Goal: Task Accomplishment & Management: Manage account settings

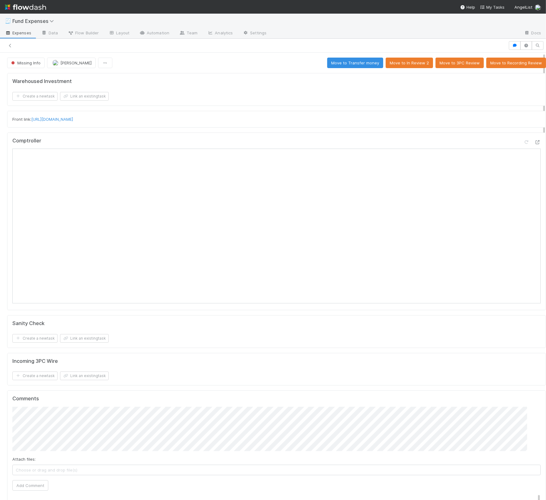
click at [220, 361] on div "Incoming 3PC Wire" at bounding box center [276, 361] width 529 height 6
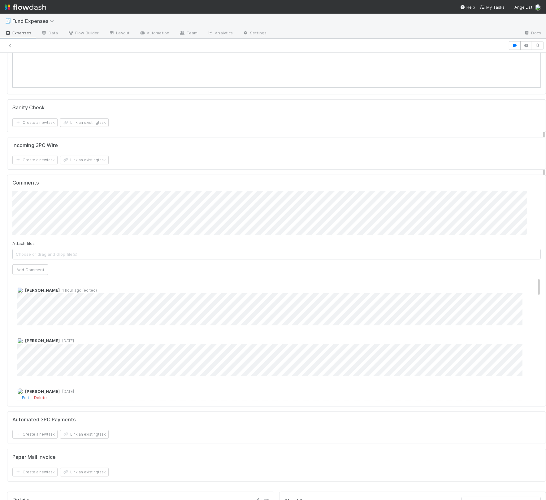
click at [227, 387] on div "Linda Ortiz 2 days ago Edit Delete" at bounding box center [280, 415] width 536 height 62
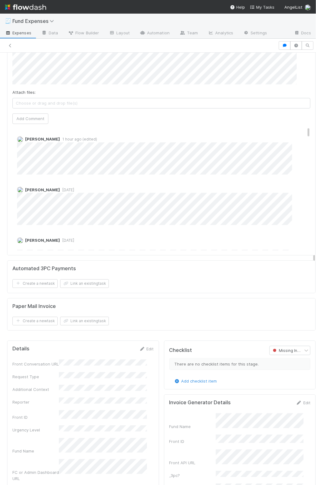
scroll to position [395, 0]
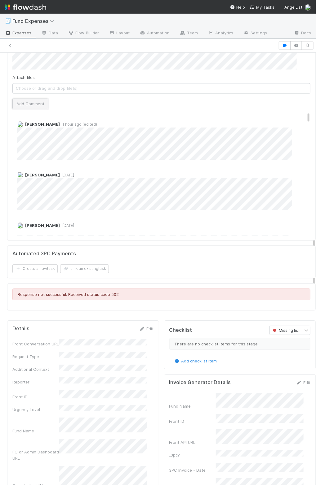
click at [36, 101] on button "Add Comment" at bounding box center [30, 104] width 36 height 11
click at [142, 326] on link "Edit" at bounding box center [146, 328] width 15 height 5
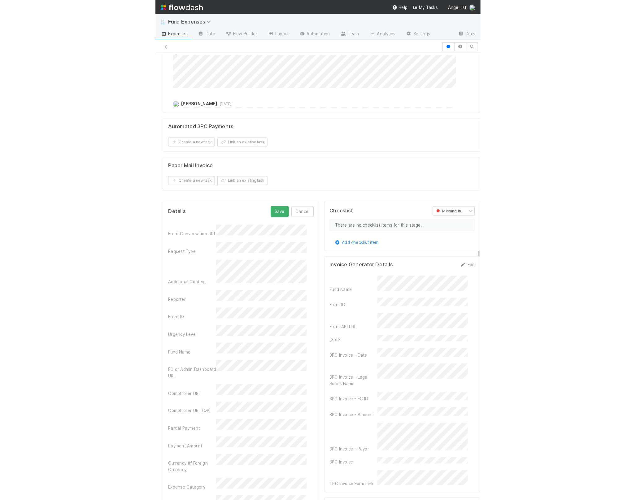
scroll to position [483, 0]
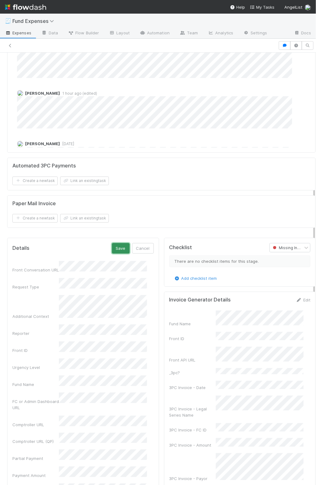
click at [116, 249] on button "Save" at bounding box center [121, 248] width 18 height 11
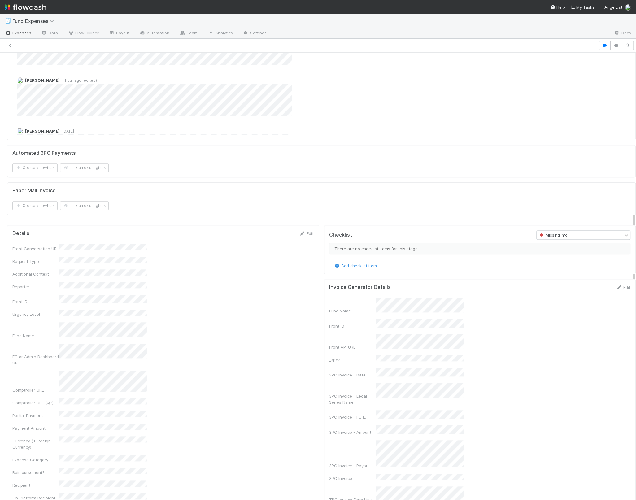
scroll to position [470, 0]
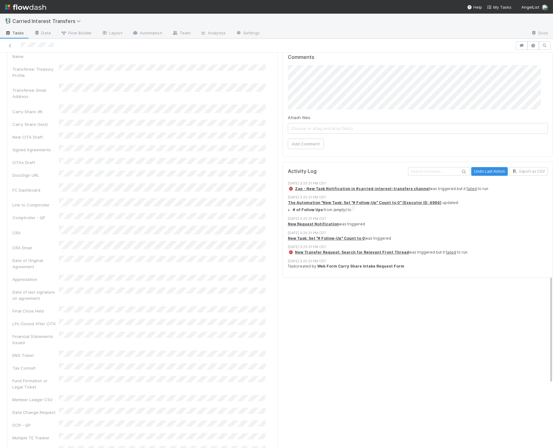
scroll to position [293, 0]
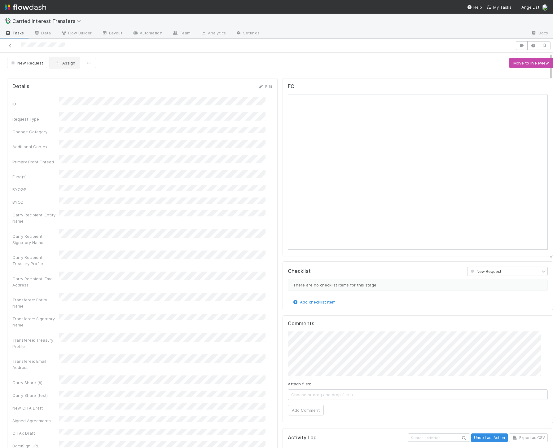
click at [63, 66] on button "Assign" at bounding box center [65, 63] width 30 height 11
click at [71, 65] on button "Assign" at bounding box center [65, 63] width 30 height 11
click at [70, 61] on button "Assign" at bounding box center [65, 63] width 30 height 11
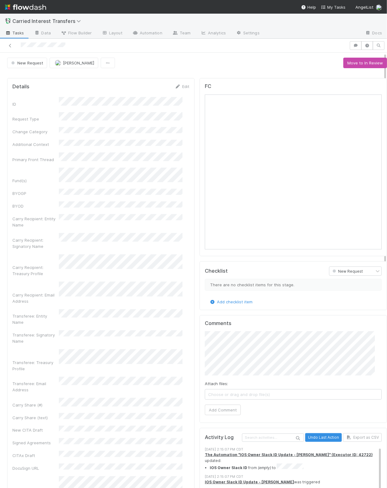
drag, startPoint x: 278, startPoint y: 175, endPoint x: 35, endPoint y: 18, distance: 288.9
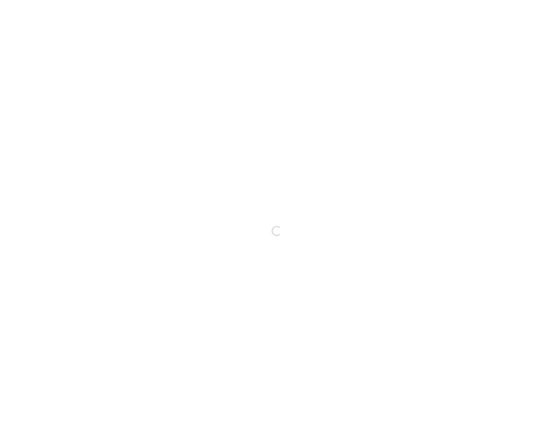
click at [293, 253] on div "Loading..." at bounding box center [276, 231] width 553 height 434
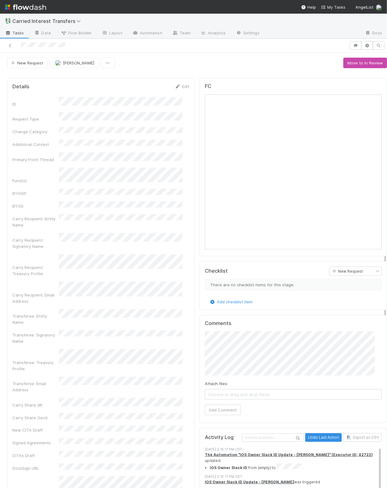
scroll to position [63, 0]
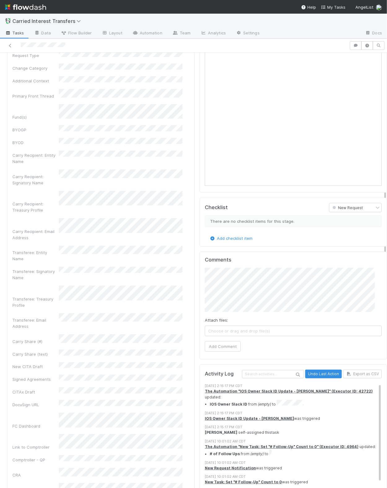
click at [121, 277] on div "ID Request Type Change Category Additional Context Primary Front Thread Fund(s)…" at bounding box center [100, 447] width 177 height 828
click at [167, 208] on div "ID Request Type Change Category Additional Context Primary Front Thread Fund(s)…" at bounding box center [100, 447] width 177 height 828
click at [182, 213] on div "Details Edit ID Request Type Change Category Additional Context Primary Front T…" at bounding box center [100, 441] width 187 height 852
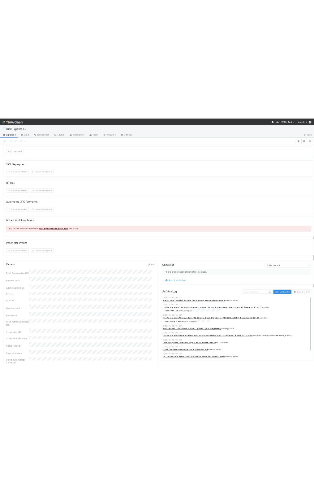
scroll to position [606, 0]
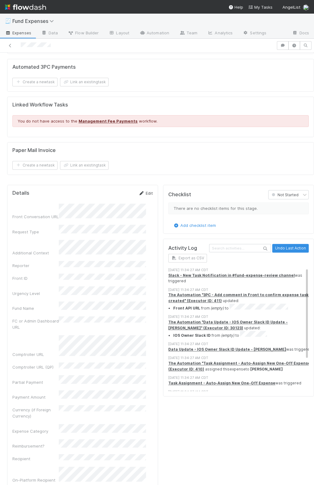
click at [145, 191] on link "Edit" at bounding box center [145, 193] width 15 height 5
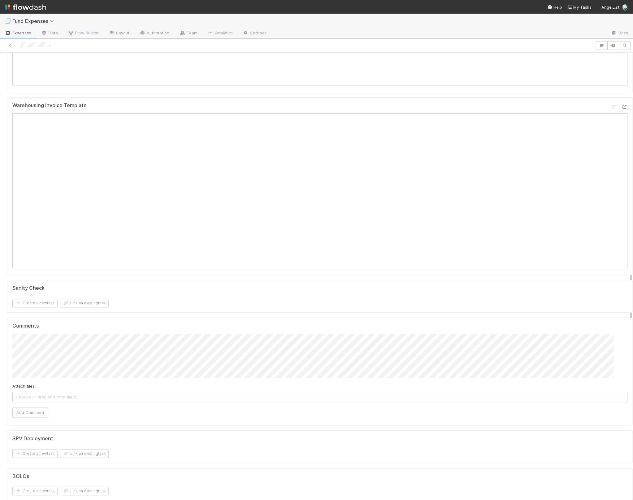
scroll to position [0, 0]
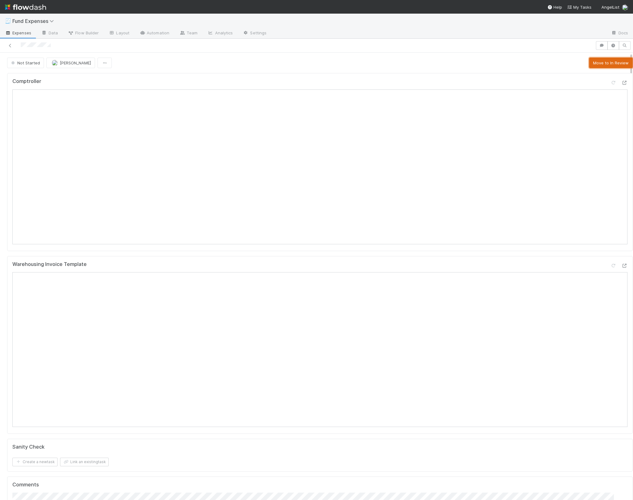
click at [342, 63] on button "Move to In Review" at bounding box center [611, 63] width 44 height 11
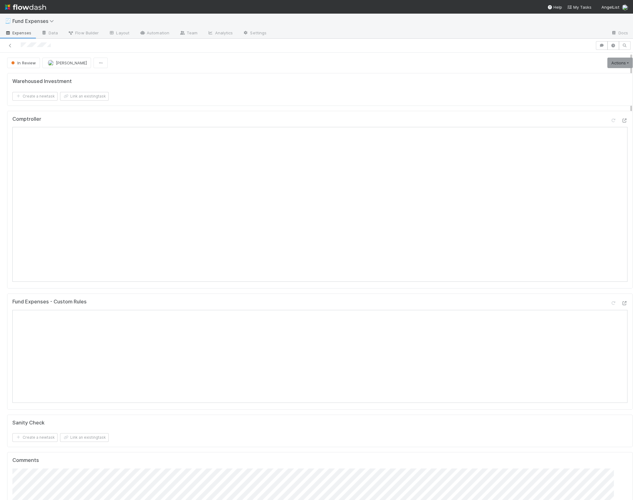
drag, startPoint x: 315, startPoint y: 74, endPoint x: 319, endPoint y: 76, distance: 4.2
click at [315, 74] on div "Warehoused Investment Create a new task Link an existing task" at bounding box center [320, 89] width 626 height 33
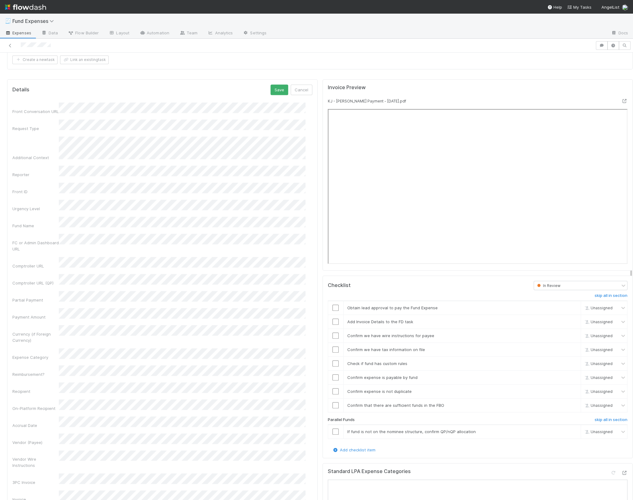
scroll to position [568, 0]
click at [342, 415] on h6 "skip all in section" at bounding box center [611, 417] width 33 height 5
click at [323, 316] on div "Checklist In Review skip all in section Obtain lead approval to pay the Fund Ex…" at bounding box center [478, 365] width 311 height 183
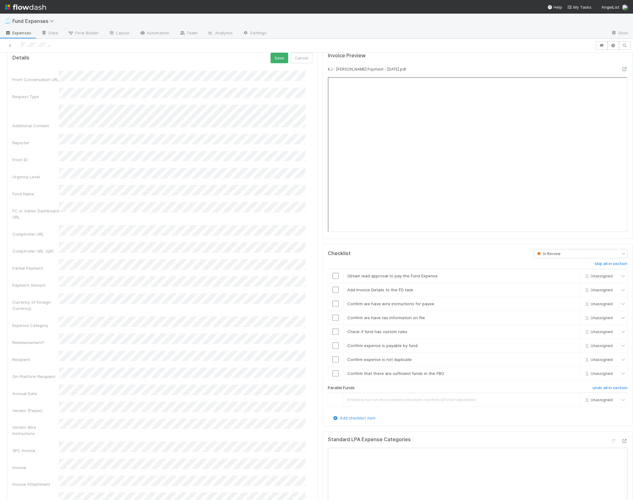
scroll to position [598, 0]
click at [183, 433] on div "27" at bounding box center [183, 431] width 8 height 8
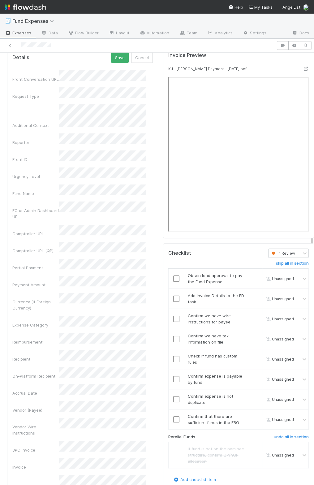
click at [56, 350] on div "Recipient" at bounding box center [82, 356] width 141 height 12
click at [57, 424] on div "Vendor Wire Instructions" at bounding box center [35, 430] width 46 height 12
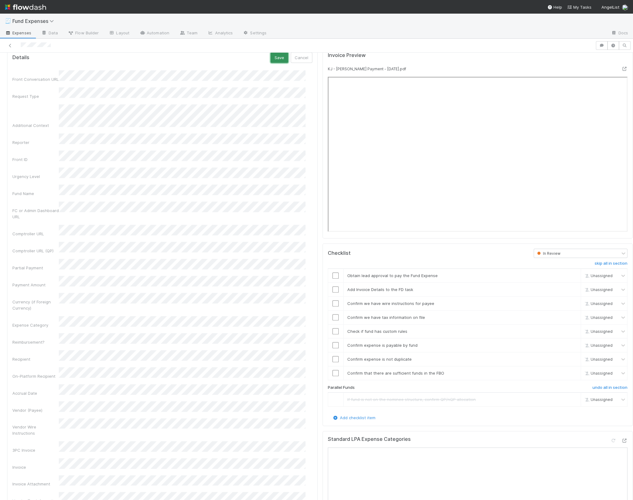
click at [275, 58] on button "Save" at bounding box center [280, 57] width 18 height 11
click at [333, 274] on input "checkbox" at bounding box center [336, 277] width 6 height 6
click at [333, 289] on input "checkbox" at bounding box center [336, 291] width 6 height 6
click at [333, 302] on input "checkbox" at bounding box center [336, 305] width 6 height 6
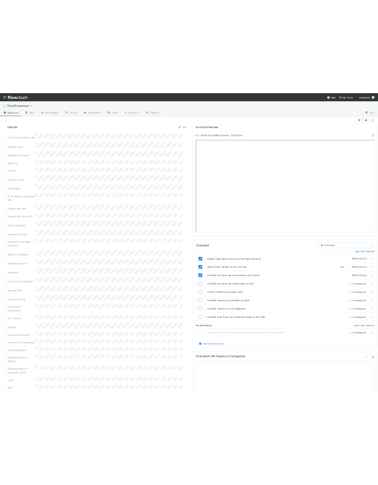
scroll to position [0, 0]
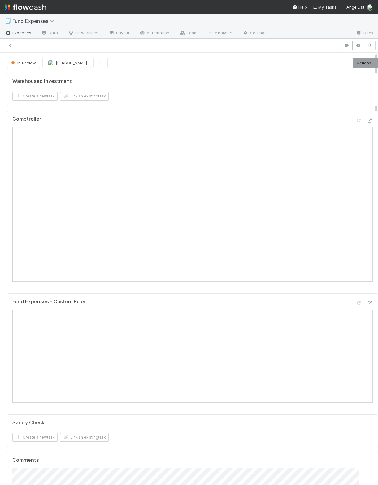
click at [342, 410] on div "Warehoused Investment Create a new task Link an existing task Comptroller Fund …" at bounding box center [193, 357] width 376 height 572
click at [243, 93] on div "Create a new task Link an existing task" at bounding box center [192, 96] width 361 height 9
click at [227, 430] on form "Sanity Check Create a new task Link an existing task" at bounding box center [192, 431] width 361 height 22
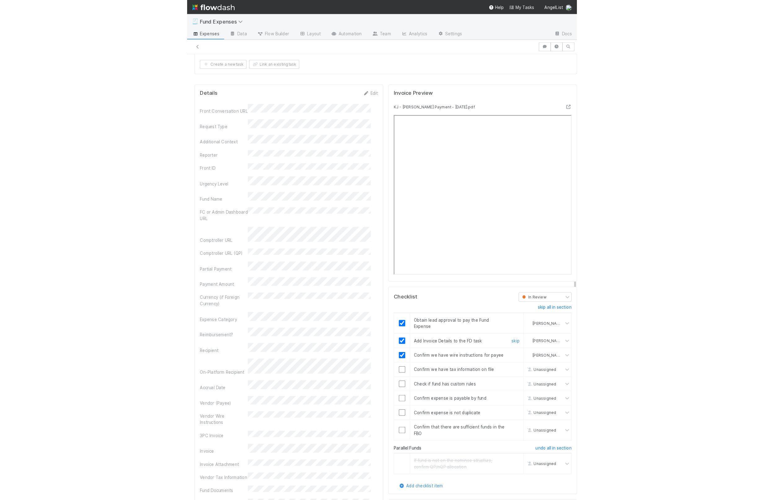
scroll to position [604, 0]
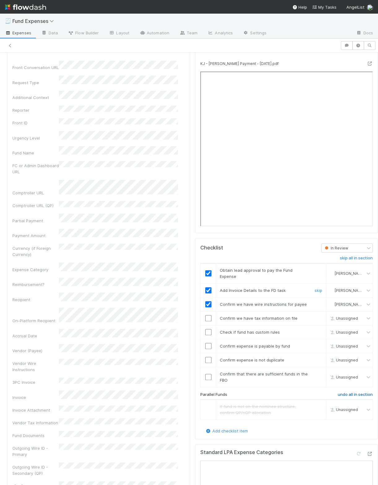
click at [338, 397] on h6 "undo all in section" at bounding box center [355, 394] width 35 height 5
click at [205, 413] on input "checkbox" at bounding box center [208, 410] width 6 height 6
click at [315, 409] on link "skip" at bounding box center [319, 406] width 8 height 5
click at [205, 335] on input "checkbox" at bounding box center [208, 332] width 6 height 6
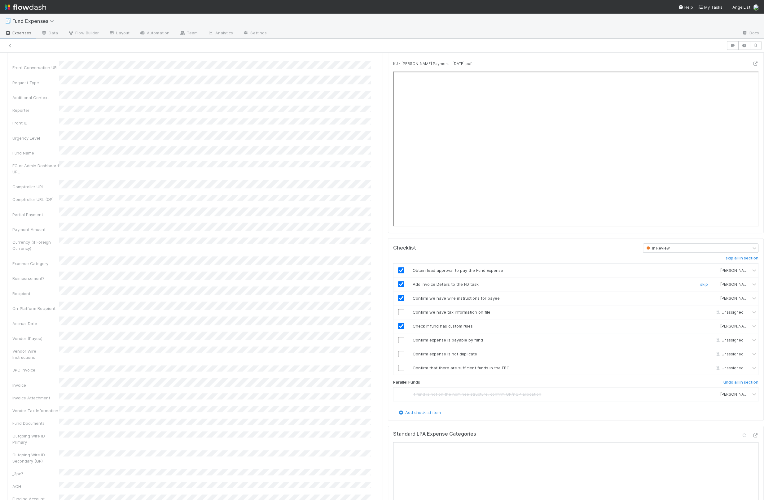
click at [342, 233] on div "Front Conversation URL Request Type Additional Context Reporter Front ID Urgenc…" at bounding box center [194, 392] width 365 height 662
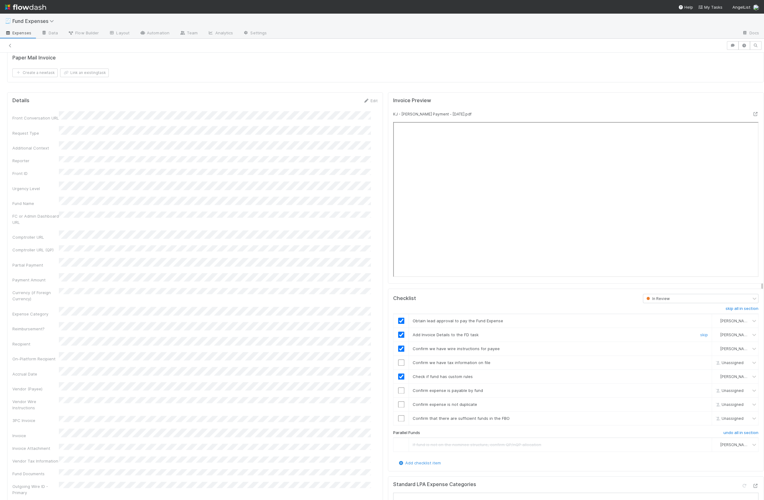
scroll to position [554, 0]
drag, startPoint x: 392, startPoint y: 412, endPoint x: 369, endPoint y: 391, distance: 30.5
click at [342, 414] on input "checkbox" at bounding box center [401, 417] width 6 height 6
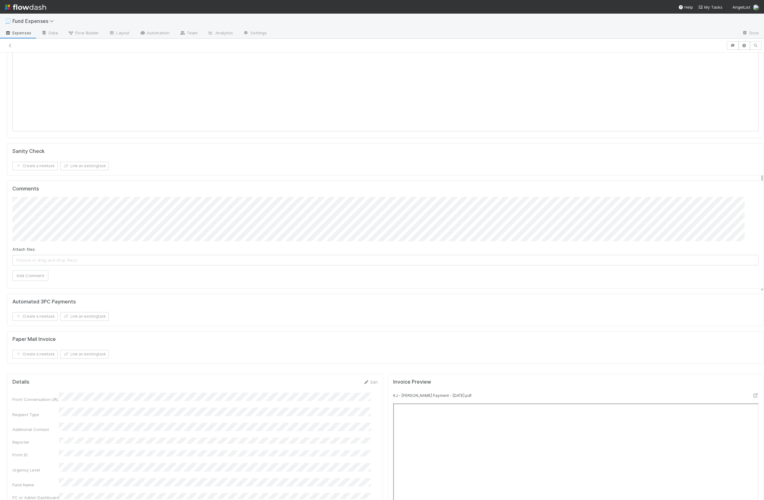
scroll to position [274, 0]
click at [54, 226] on button "[PERSON_NAME]" at bounding box center [39, 226] width 47 height 9
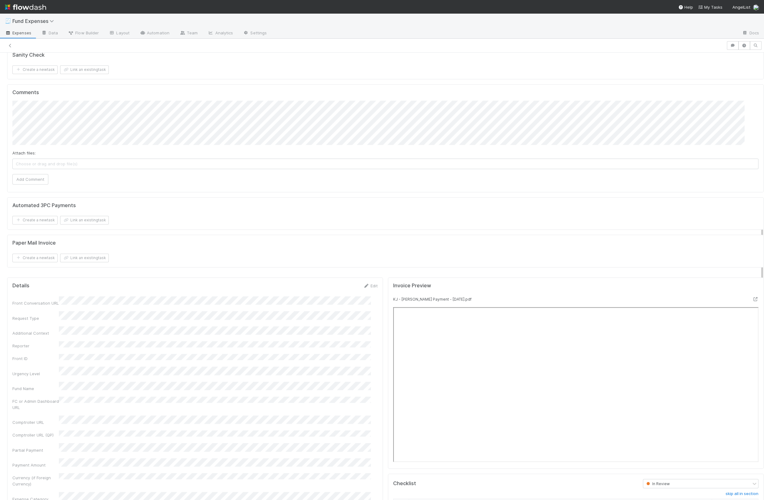
scroll to position [540, 0]
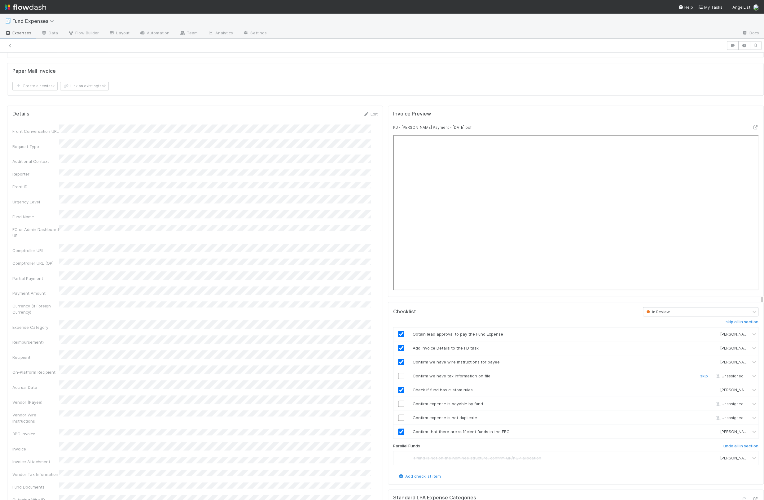
click at [342, 374] on input "checkbox" at bounding box center [401, 376] width 6 height 6
click at [342, 378] on div "Checklist In Review skip all in section Obtain lead approval to pay the Fund Ex…" at bounding box center [576, 393] width 376 height 183
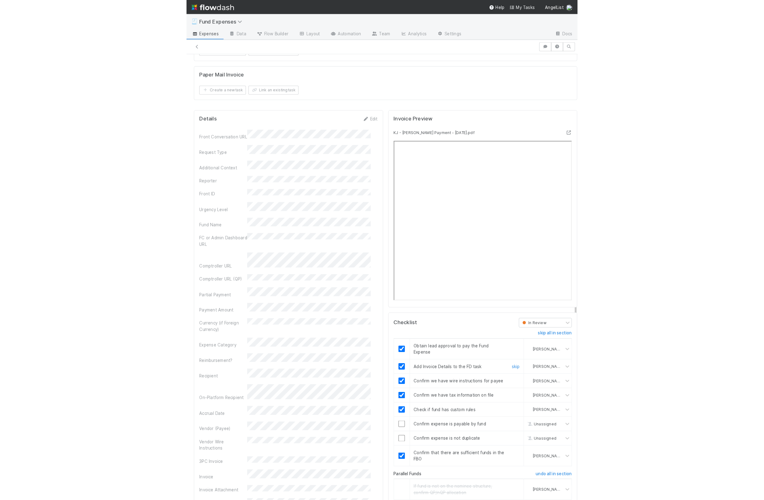
scroll to position [592, 0]
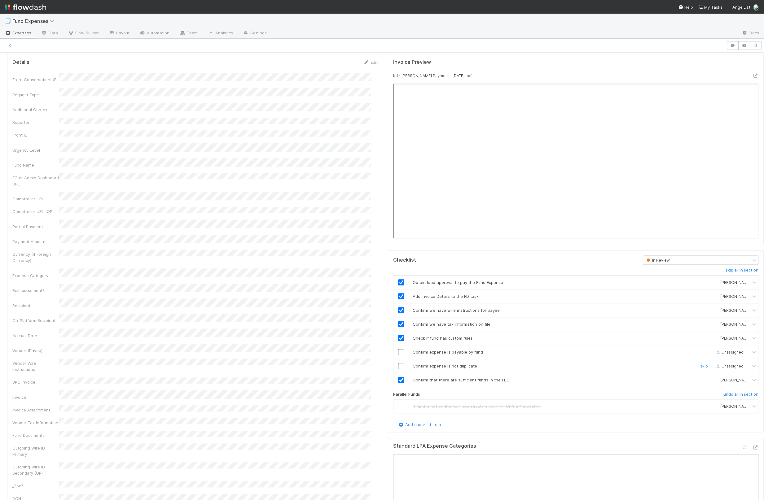
click at [342, 364] on input "checkbox" at bounding box center [401, 366] width 6 height 6
click at [342, 363] on input "checkbox" at bounding box center [401, 366] width 6 height 6
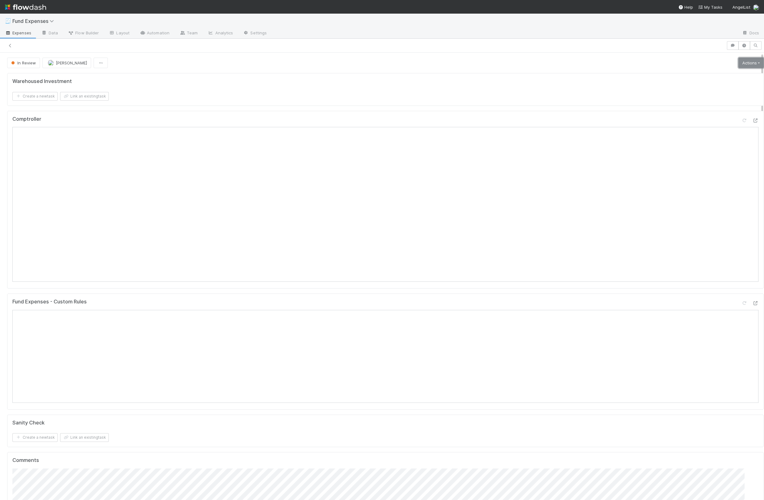
click at [342, 64] on link "Actions" at bounding box center [750, 63] width 25 height 11
click at [342, 82] on button "Return to expense submitted for additional info" at bounding box center [712, 84] width 107 height 9
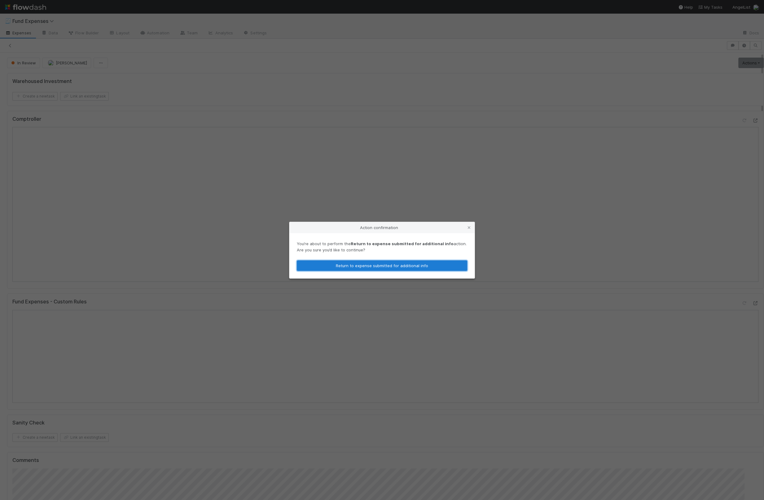
click at [342, 268] on button "Return to expense submitted for additional info" at bounding box center [382, 266] width 170 height 11
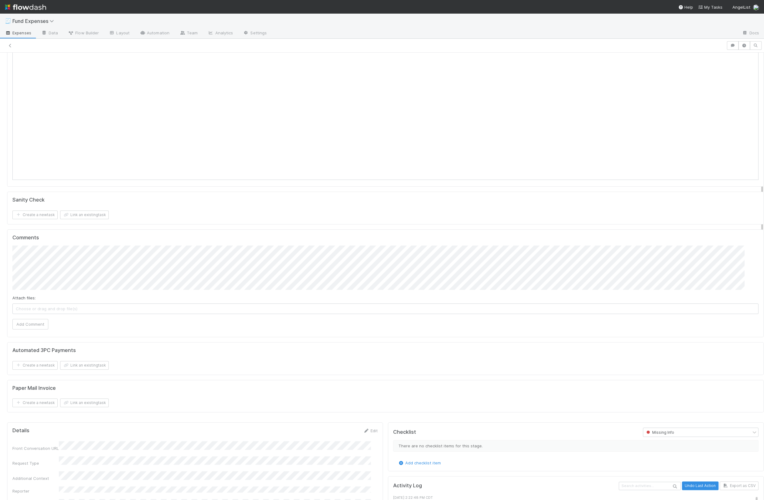
scroll to position [100, 0]
click at [33, 324] on button "Add Comment" at bounding box center [30, 326] width 36 height 11
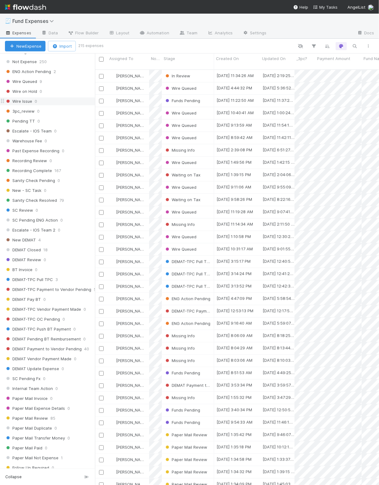
scroll to position [486, 0]
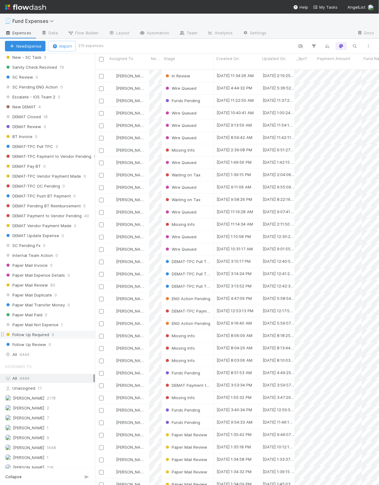
drag, startPoint x: 40, startPoint y: 343, endPoint x: 63, endPoint y: 326, distance: 28.7
click at [41, 351] on div "All 4444" at bounding box center [49, 355] width 89 height 8
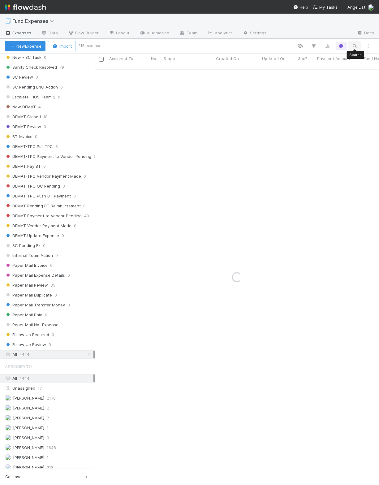
click at [357, 46] on icon "button" at bounding box center [355, 46] width 6 height 6
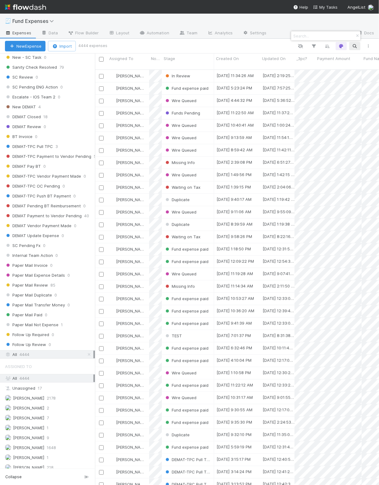
scroll to position [414, 277]
paste input "Kearny Jackson Fund III-A, L.P."
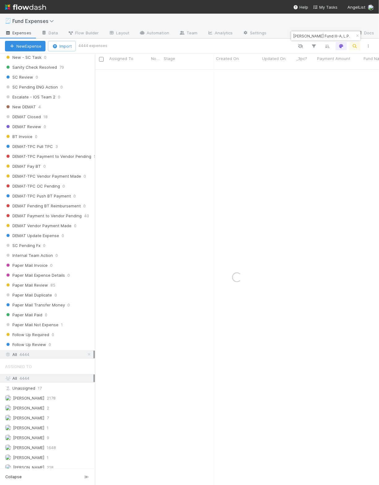
type input "Kearny Jackson Fund III-A, L.P."
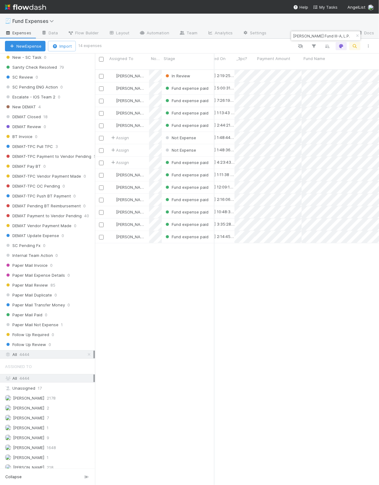
scroll to position [0, 67]
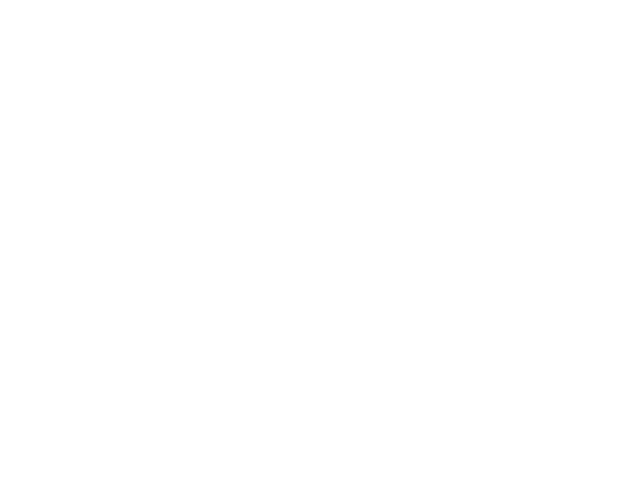
click at [98, 0] on html at bounding box center [318, 0] width 636 height 0
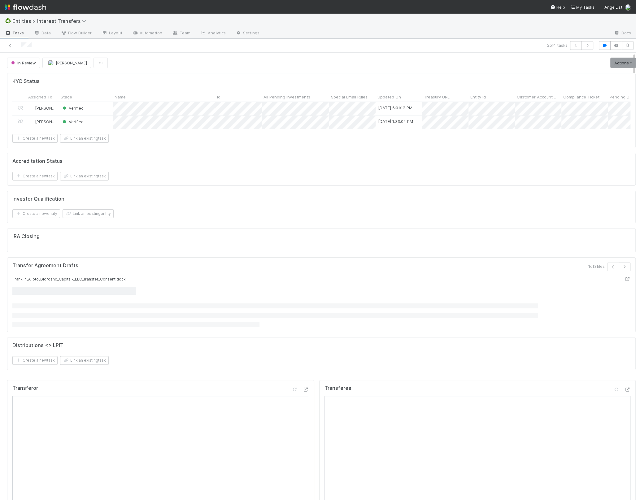
scroll to position [119, 292]
click at [208, 164] on div "Accreditation Status" at bounding box center [321, 161] width 618 height 6
click at [11, 44] on icon at bounding box center [10, 46] width 6 height 4
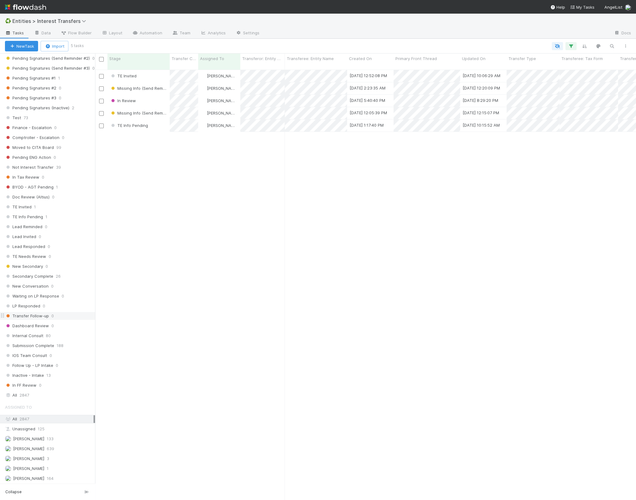
scroll to position [471, 0]
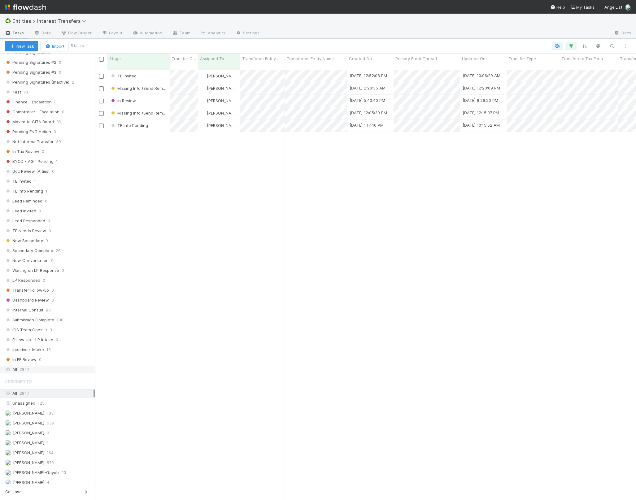
click at [33, 366] on div "All 2847" at bounding box center [49, 370] width 89 height 8
click at [614, 43] on icon "button" at bounding box center [612, 46] width 6 height 6
type input "Kaufman"
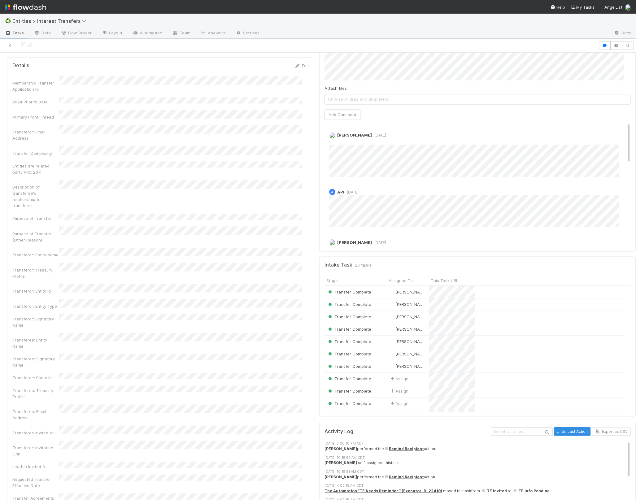
scroll to position [1010, 0]
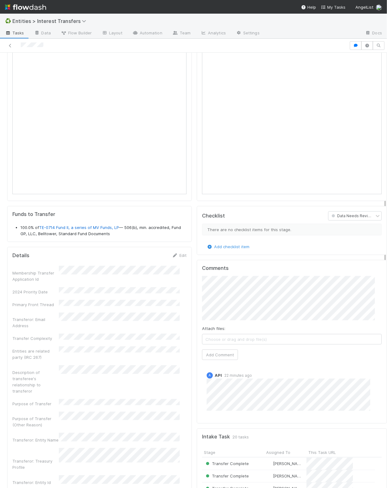
scroll to position [302, 0]
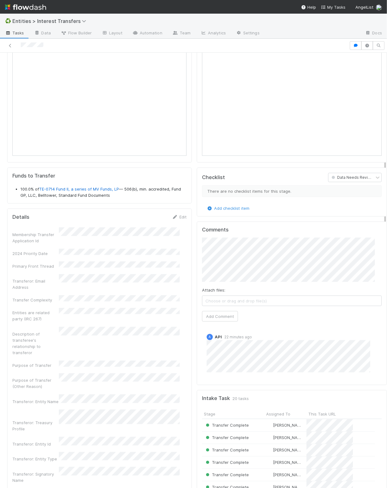
click at [176, 220] on link "Edit" at bounding box center [179, 217] width 15 height 5
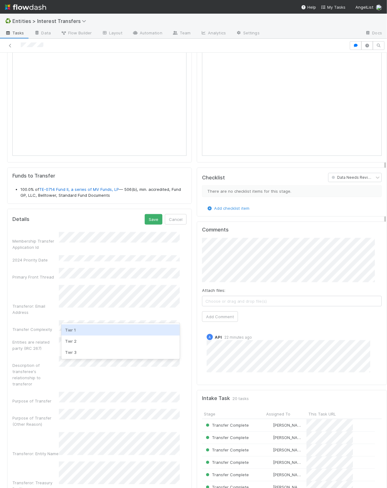
click at [89, 331] on div "Tier 1" at bounding box center [120, 329] width 118 height 11
click at [147, 223] on button "Save" at bounding box center [154, 219] width 18 height 11
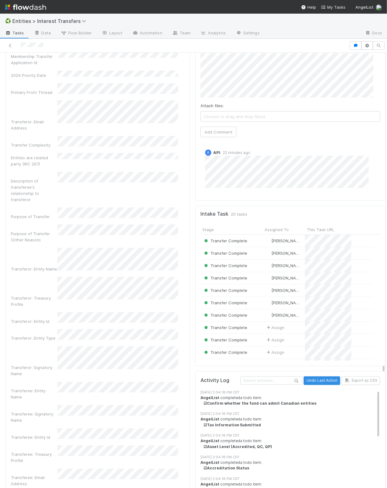
scroll to position [369, 0]
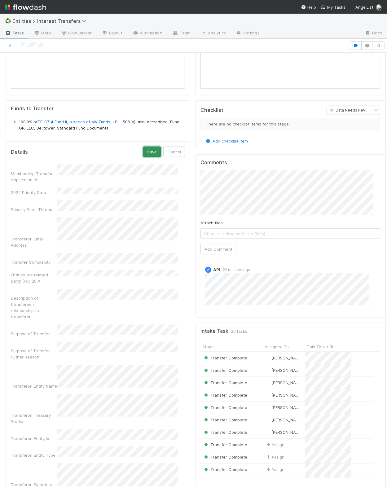
click at [143, 155] on button "Save" at bounding box center [152, 152] width 18 height 11
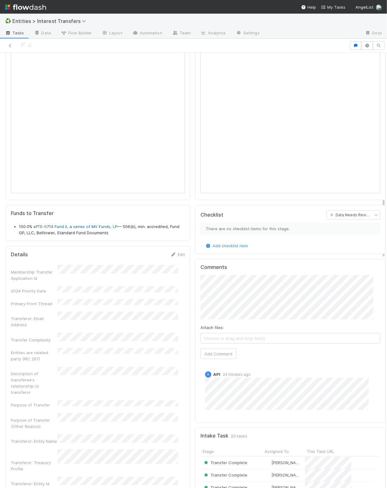
scroll to position [0, 0]
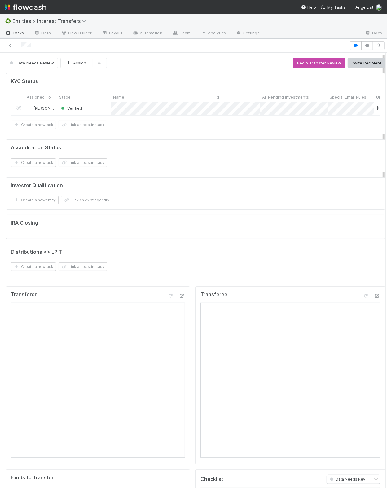
click at [77, 62] on button "Assign" at bounding box center [75, 63] width 30 height 11
click at [78, 81] on div "[PERSON_NAME]" at bounding box center [101, 77] width 88 height 11
